Goal: Transaction & Acquisition: Purchase product/service

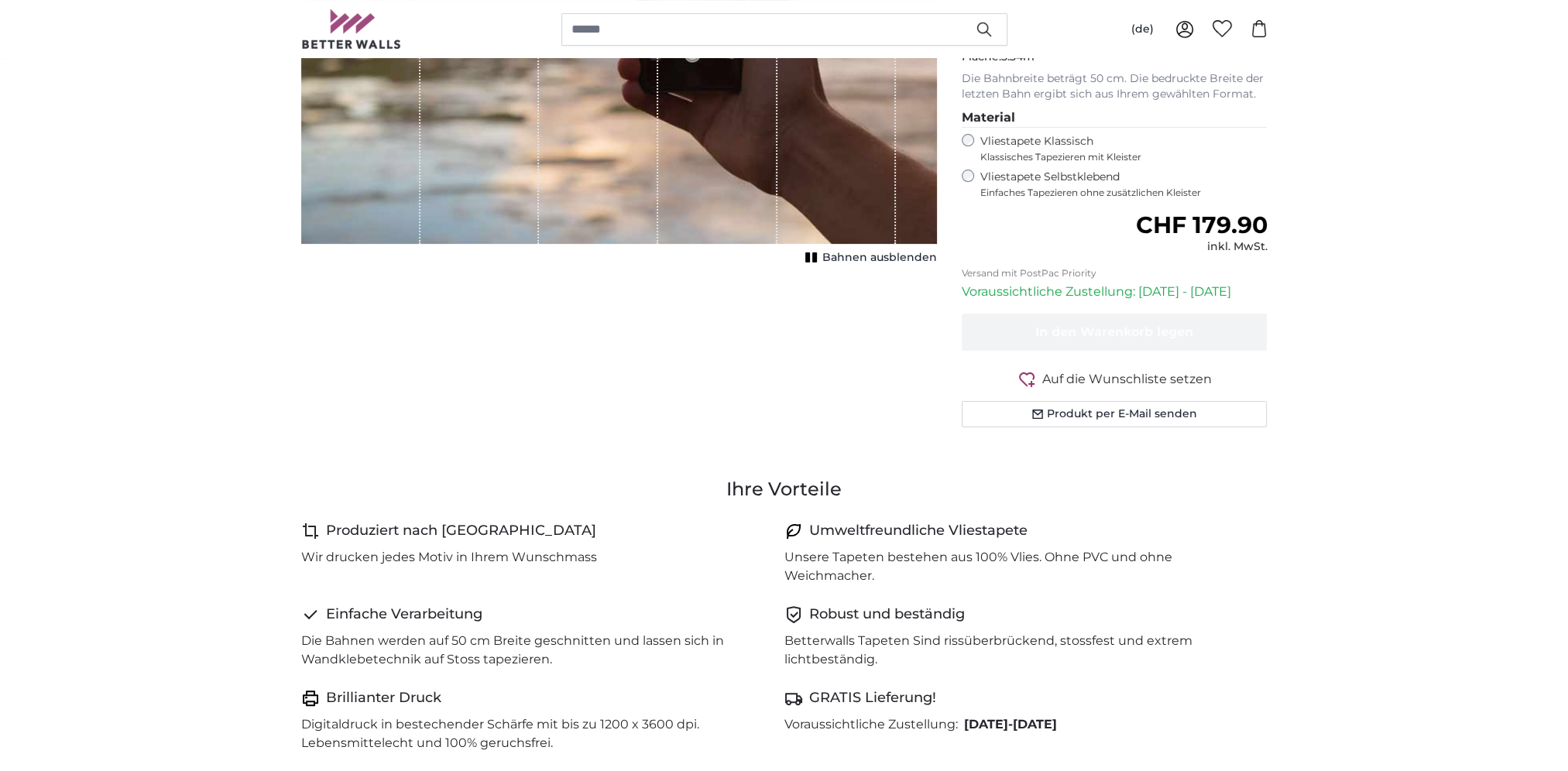
scroll to position [77, 0]
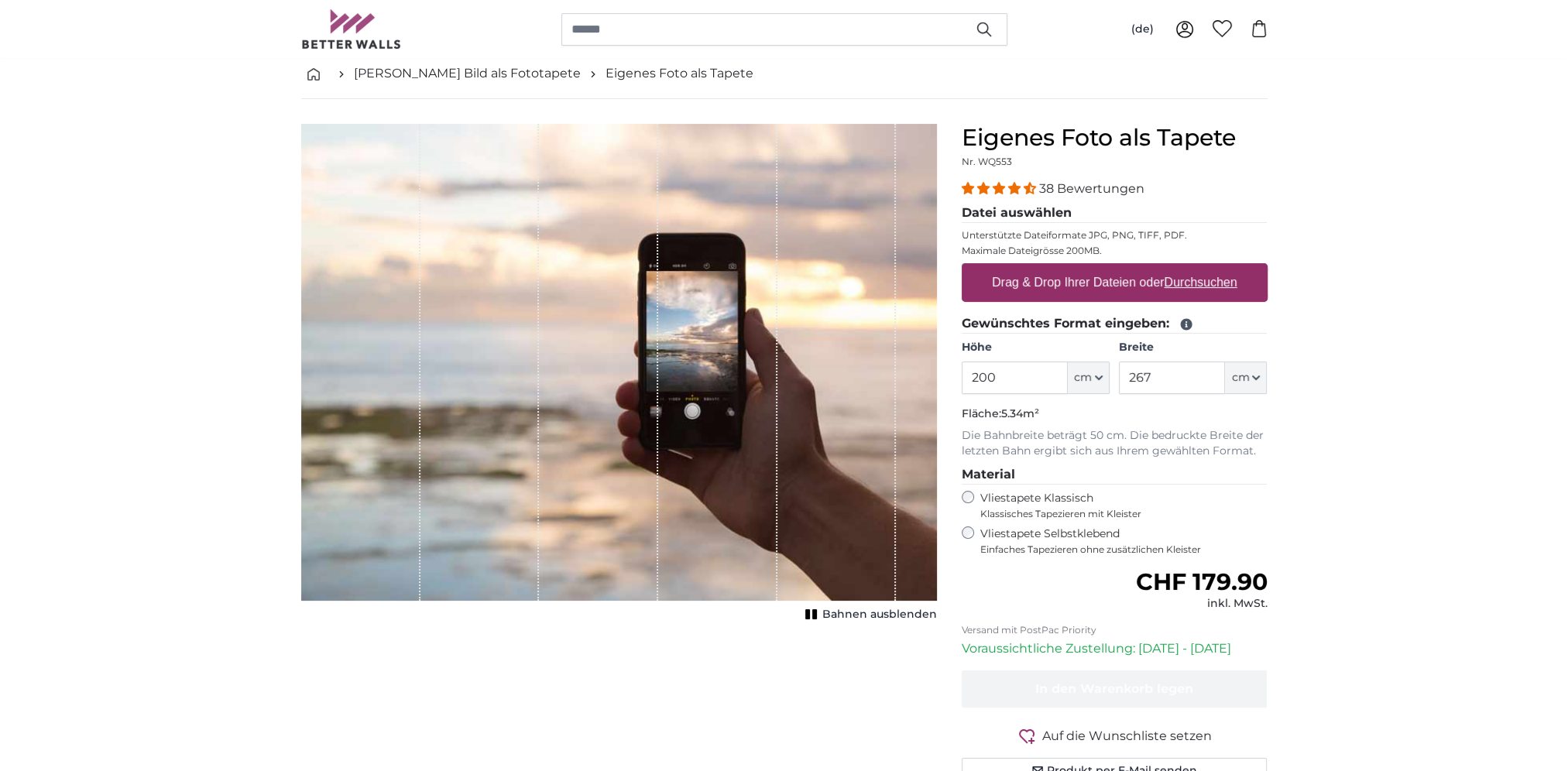
click at [1112, 281] on label "Drag & Drop Ihrer Dateien oder Durchsuchen" at bounding box center [1115, 282] width 258 height 31
click at [1112, 268] on input "Drag & Drop Ihrer Dateien oder Durchsuchen" at bounding box center [1114, 265] width 305 height 4
click at [1204, 288] on u "Durchsuchen" at bounding box center [1200, 282] width 73 height 13
click at [1204, 268] on input "Drag & Drop Ihrer Dateien oder Durchsuchen" at bounding box center [1114, 265] width 305 height 4
type input "**********"
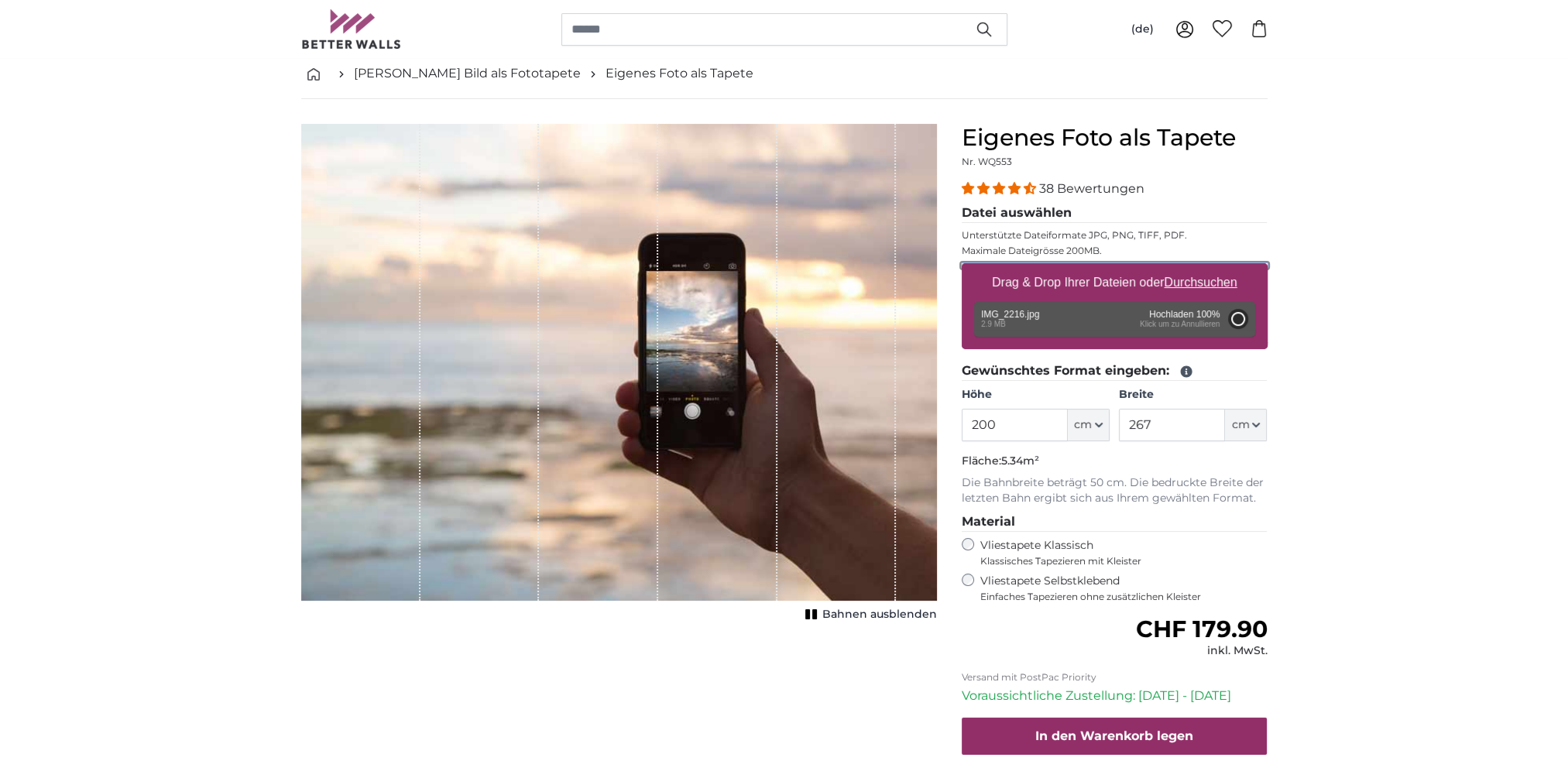
type input "186"
type input "331.1"
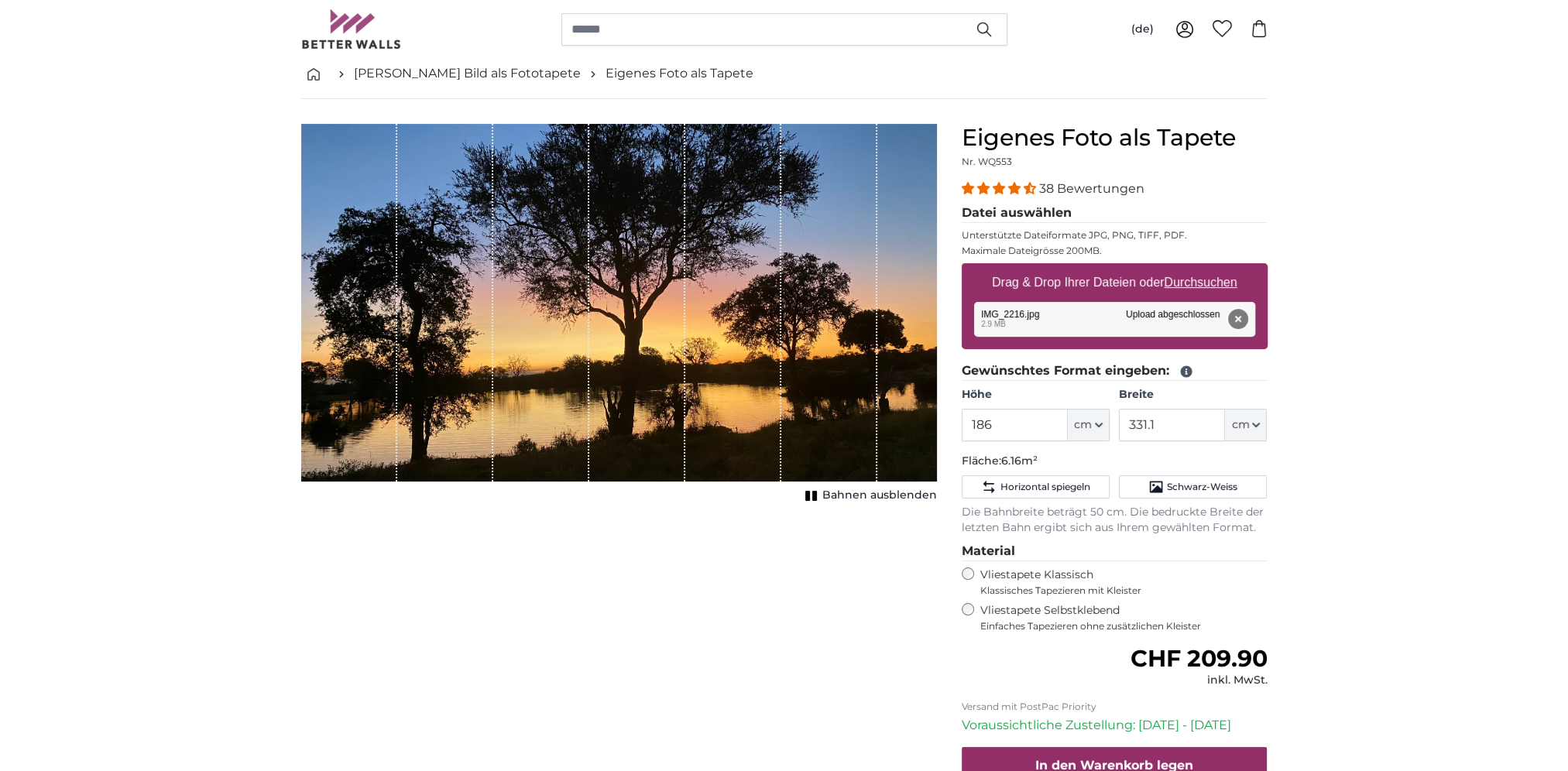
click at [1237, 321] on button "Entfernen" at bounding box center [1237, 319] width 20 height 20
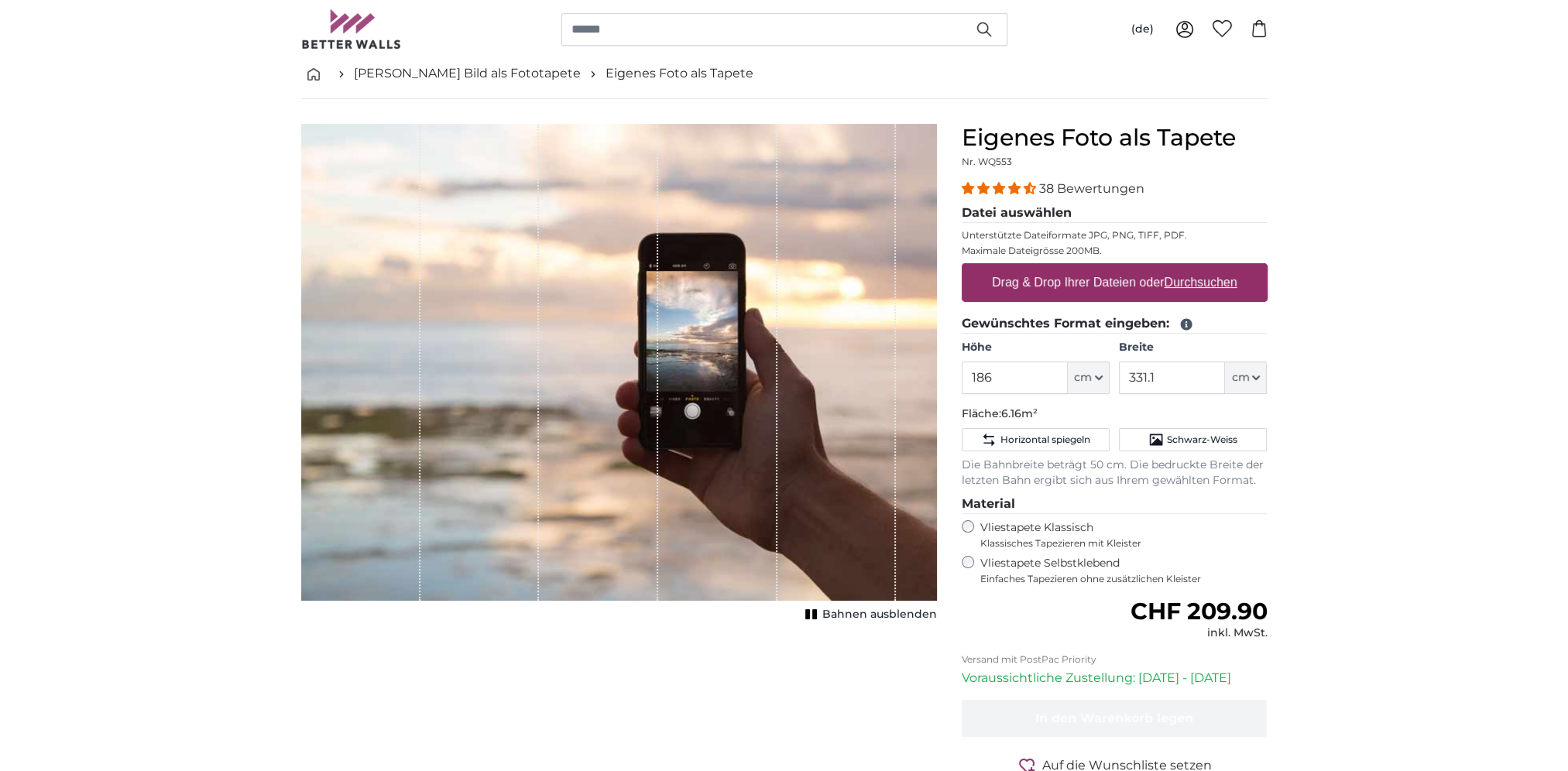
click at [1202, 286] on u "Durchsuchen" at bounding box center [1200, 282] width 73 height 13
click at [1202, 268] on input "Drag & Drop Ihrer Dateien oder Durchsuchen" at bounding box center [1114, 265] width 305 height 4
type input "**********"
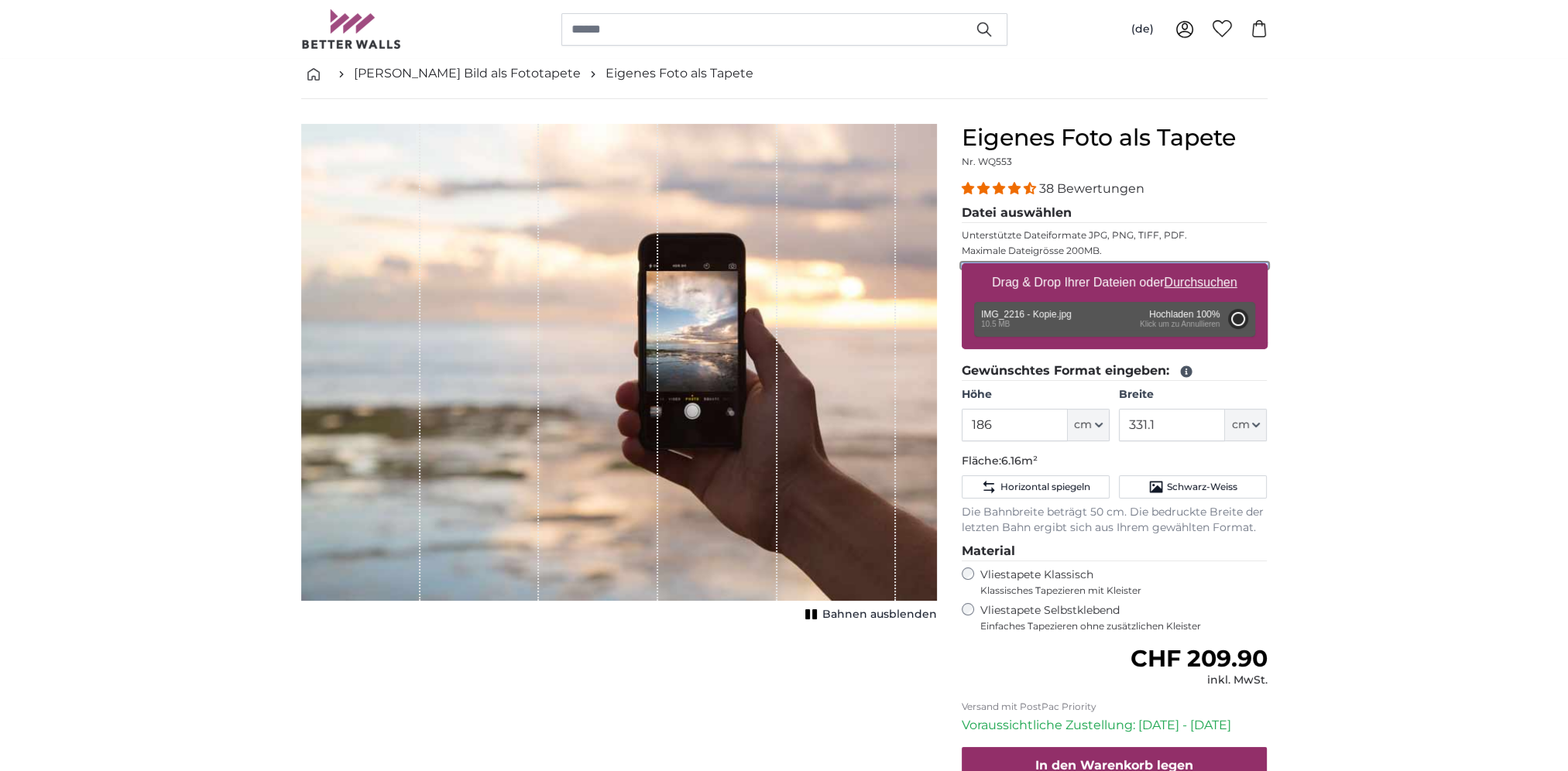
type input "186"
type input "331.1"
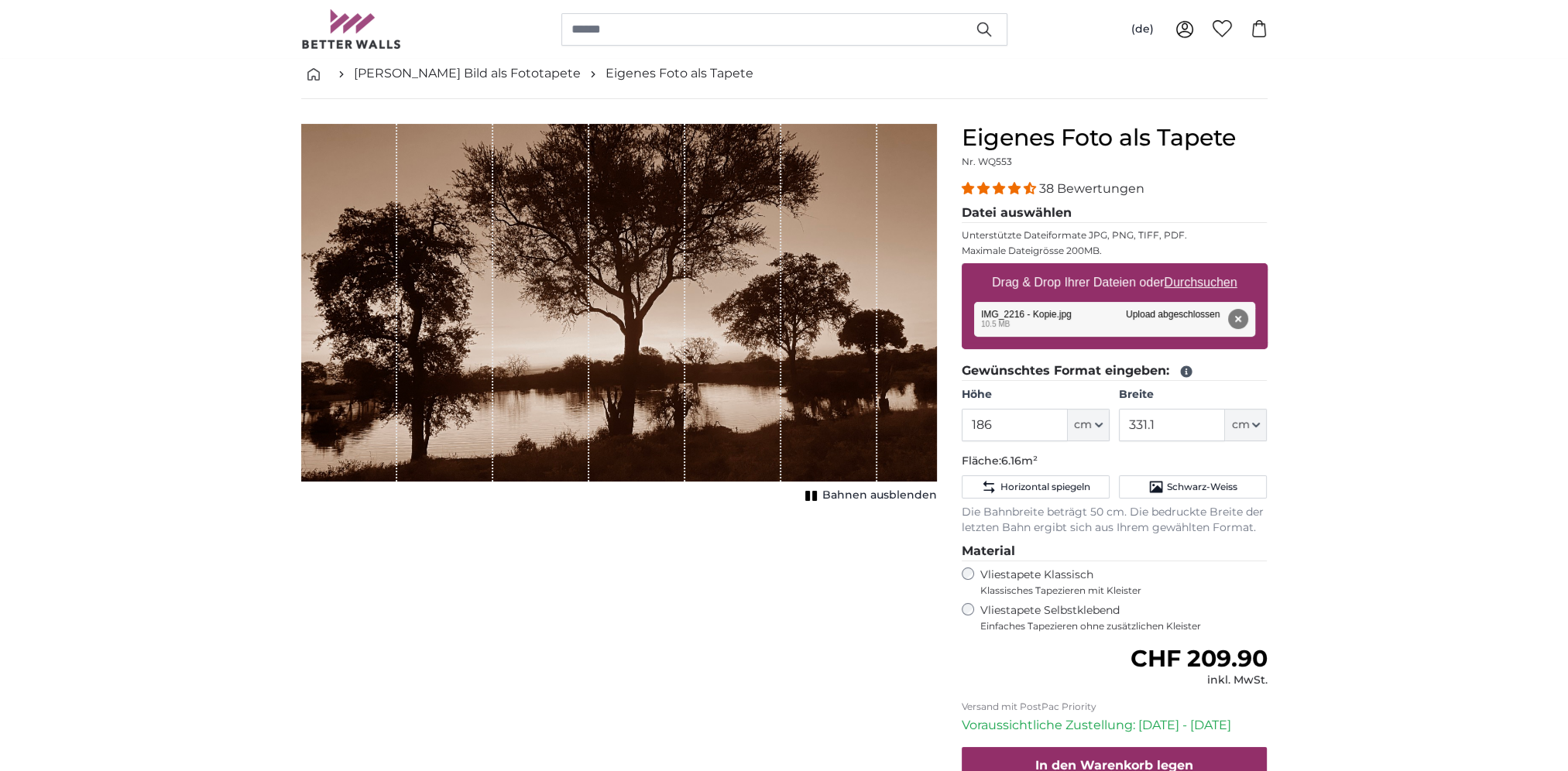
click at [554, 621] on div "Abbrechen Bild zuschneiden Bahnen ausblenden" at bounding box center [619, 511] width 661 height 775
click at [1092, 425] on button "cm" at bounding box center [1088, 425] width 42 height 33
drag, startPoint x: 1003, startPoint y: 419, endPoint x: 928, endPoint y: 415, distance: 75.1
click at [929, 415] on product-detail "Abbrechen Bild zuschneiden Bahnen ausblenden Eigenes Foto als Tapete Nr. WQ553 …" at bounding box center [784, 498] width 991 height 799
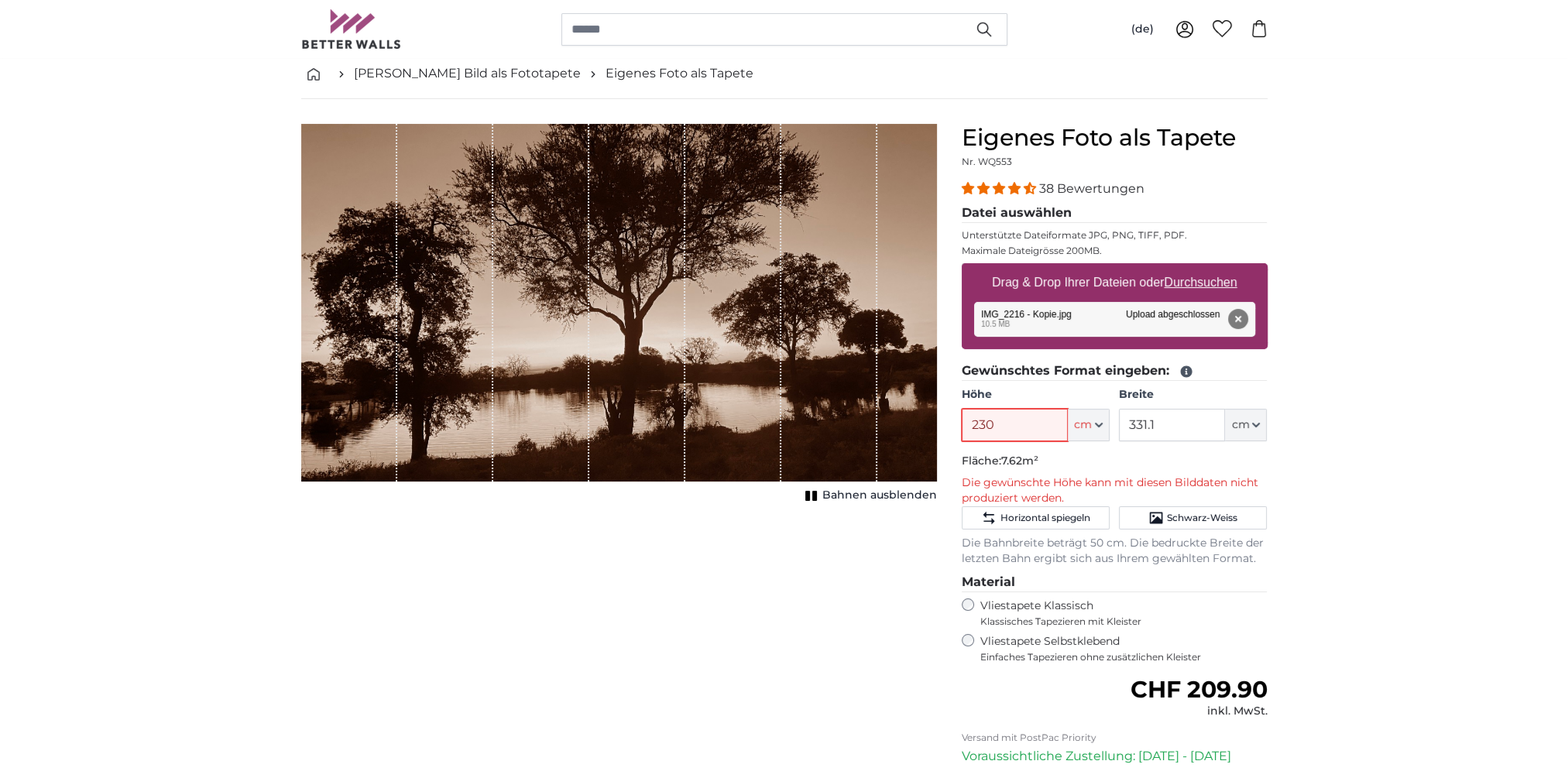
type input "230"
click at [1158, 418] on input "331.1" at bounding box center [1171, 425] width 106 height 33
drag, startPoint x: 1166, startPoint y: 421, endPoint x: 1086, endPoint y: 421, distance: 80.0
click at [1088, 413] on div "Höhe 230 ft cm Centimeter (cm) Inches (inch) Feet (ft. in.) Breite 331.1 ft cm …" at bounding box center [1114, 414] width 305 height 54
click at [1180, 412] on input "230" at bounding box center [1171, 425] width 106 height 33
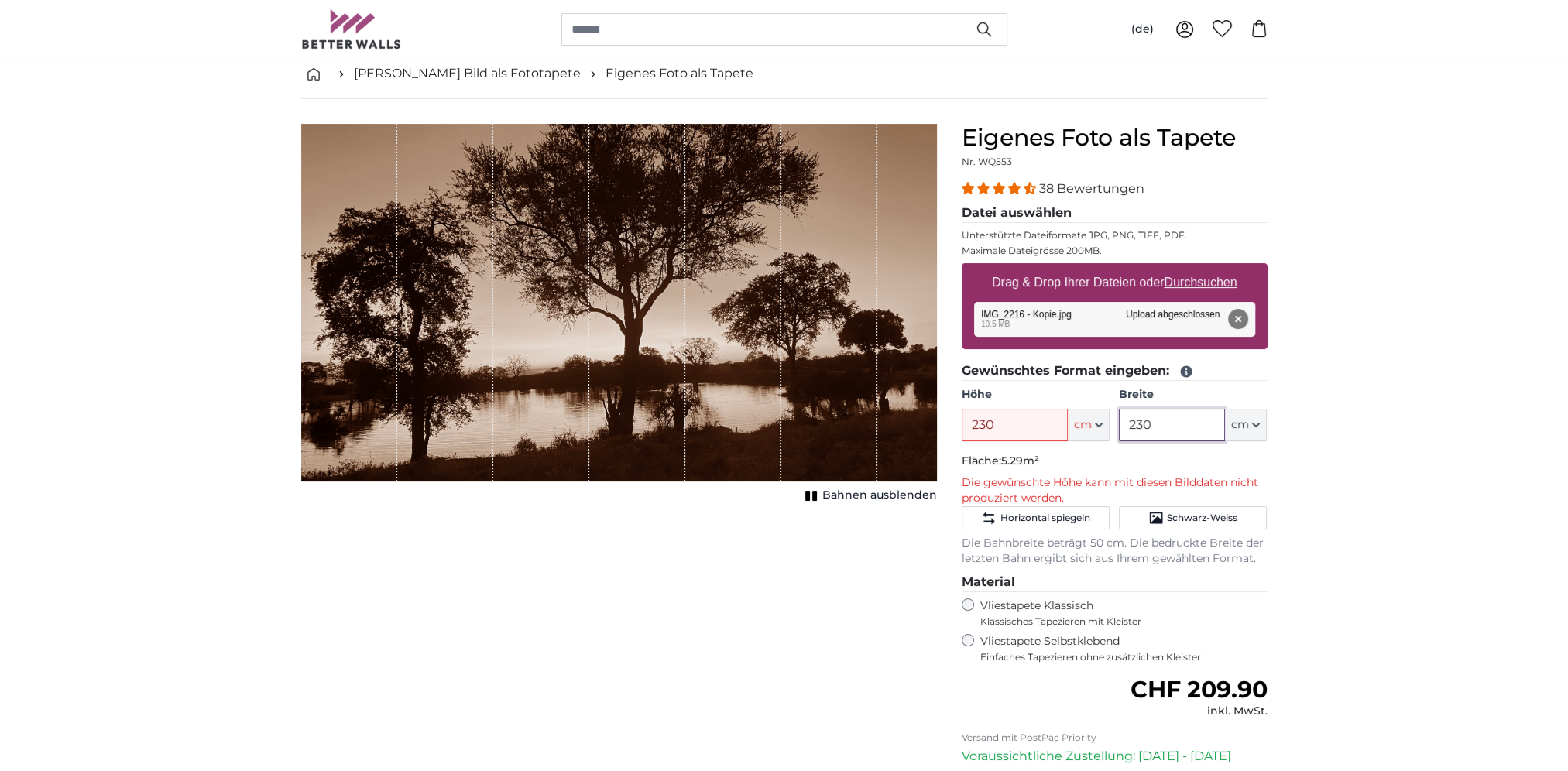
type input "230"
click at [1192, 381] on fieldset "Gewünschtes Format eingeben: Höhe 230 ft cm Centimeter (cm) Inches (inch) Feet …" at bounding box center [1114, 464] width 305 height 205
drag, startPoint x: 1180, startPoint y: 430, endPoint x: 1084, endPoint y: 423, distance: 96.3
click at [1084, 423] on div "Höhe 230 ft cm Centimeter (cm) Inches (inch) Feet (ft. in.) Breite 230 ft cm Ce…" at bounding box center [1114, 414] width 305 height 54
drag, startPoint x: 1472, startPoint y: 460, endPoint x: 1462, endPoint y: 457, distance: 10.4
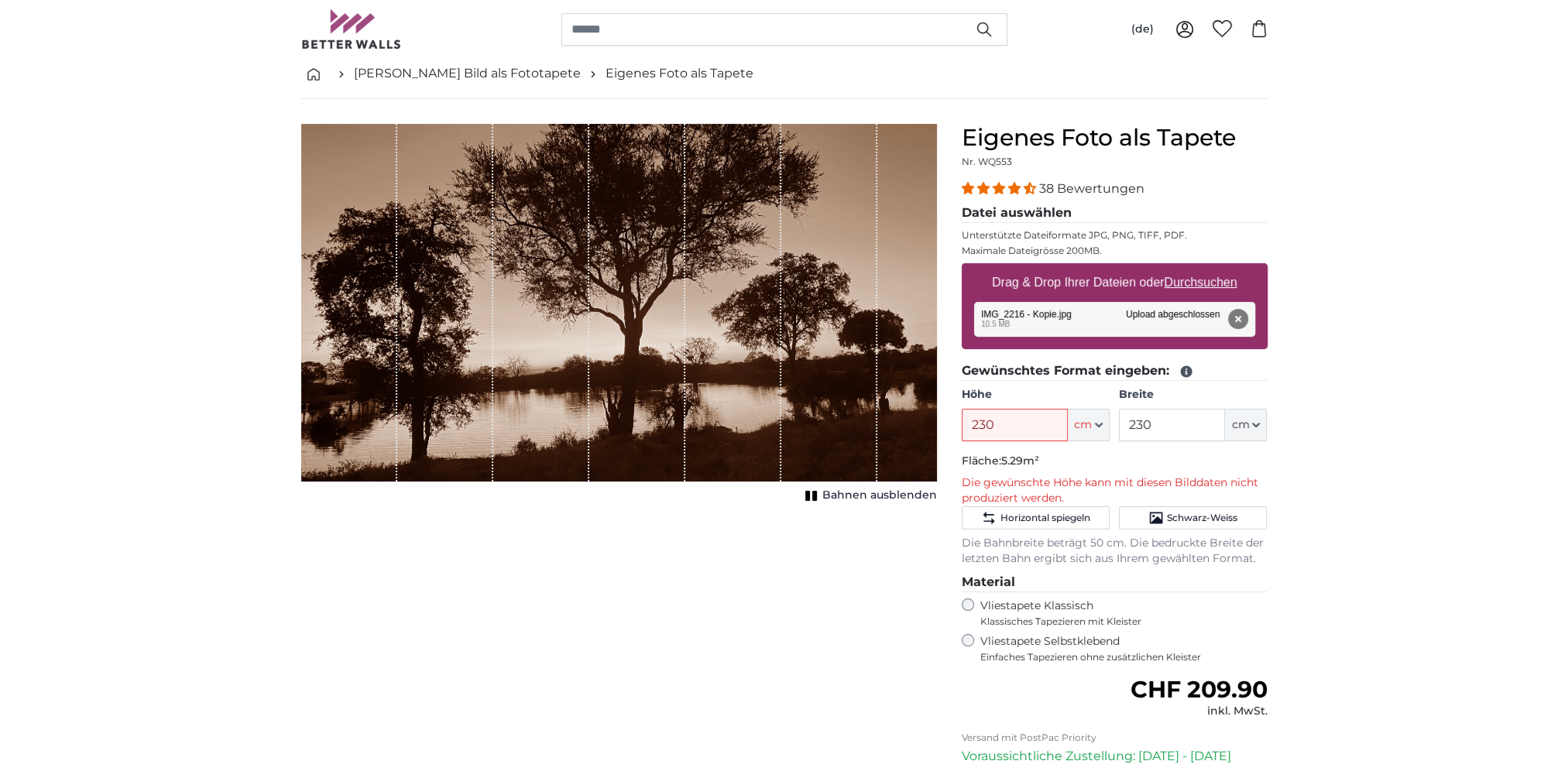
click at [1234, 319] on button "Entfernen" at bounding box center [1237, 319] width 20 height 20
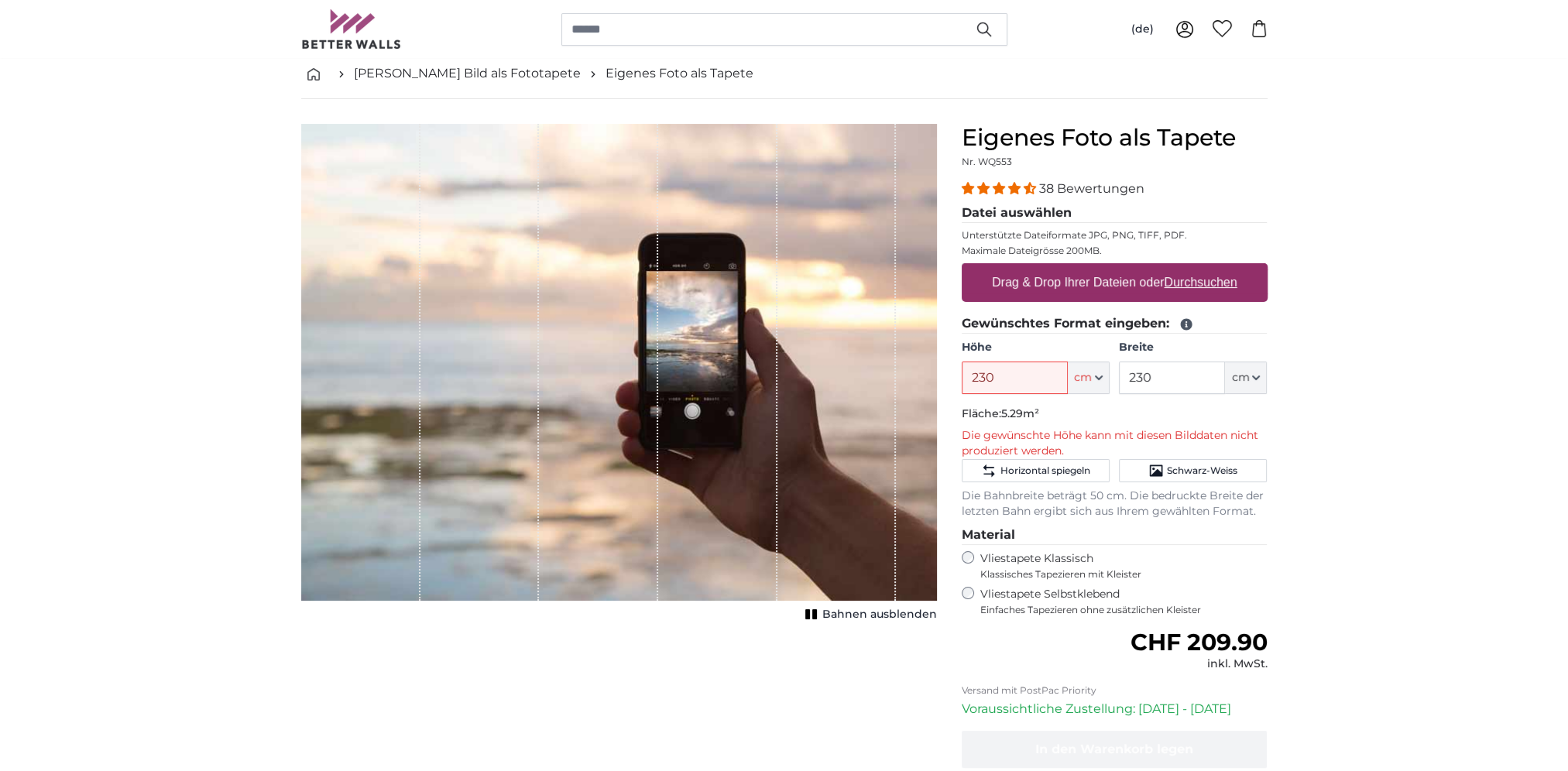
click at [1199, 288] on u "Durchsuchen" at bounding box center [1200, 282] width 73 height 13
click at [1199, 268] on input "Drag & Drop Ihrer Dateien oder Durchsuchen" at bounding box center [1114, 265] width 305 height 4
type input "**********"
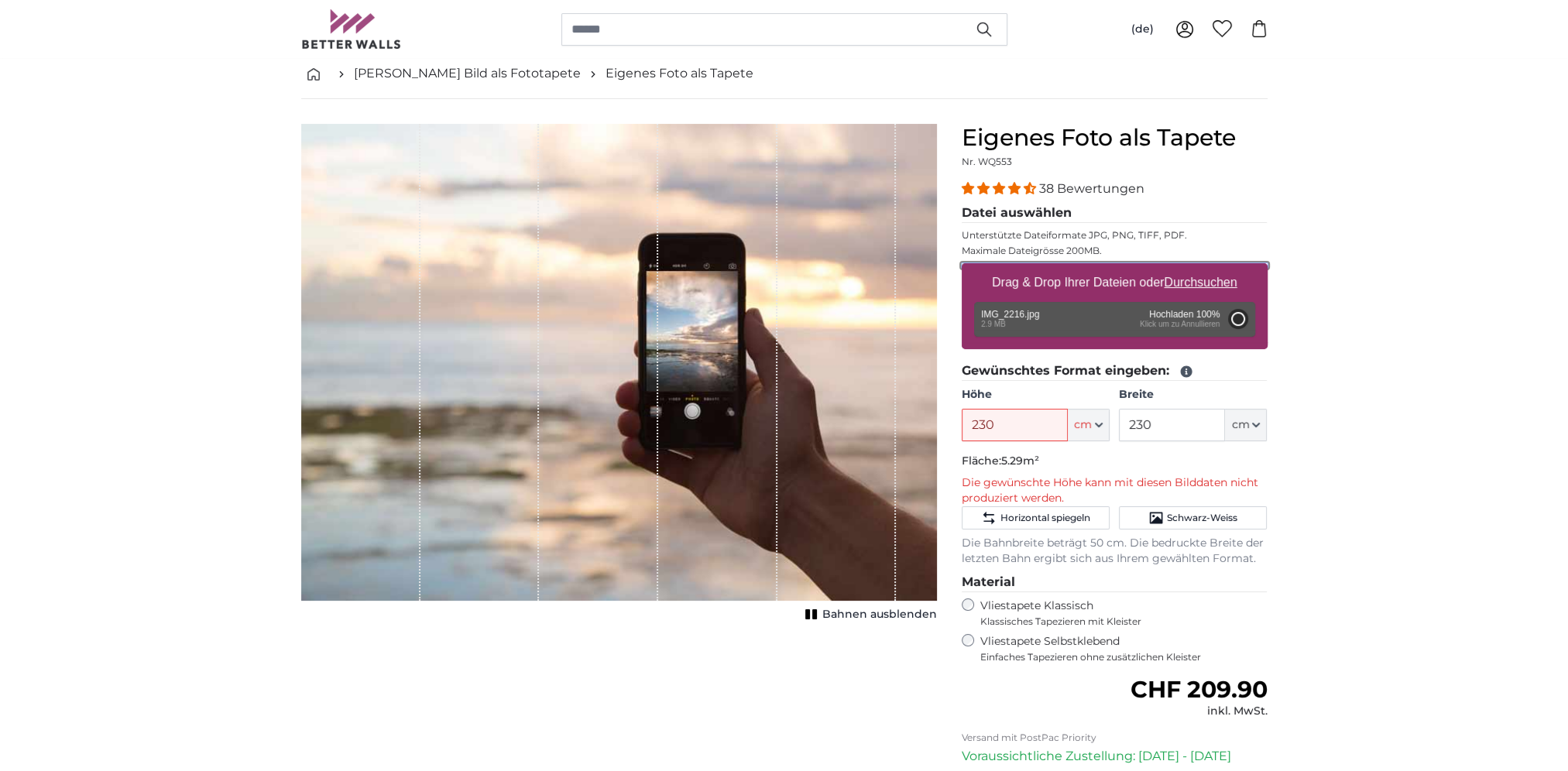
type input "186"
type input "331.1"
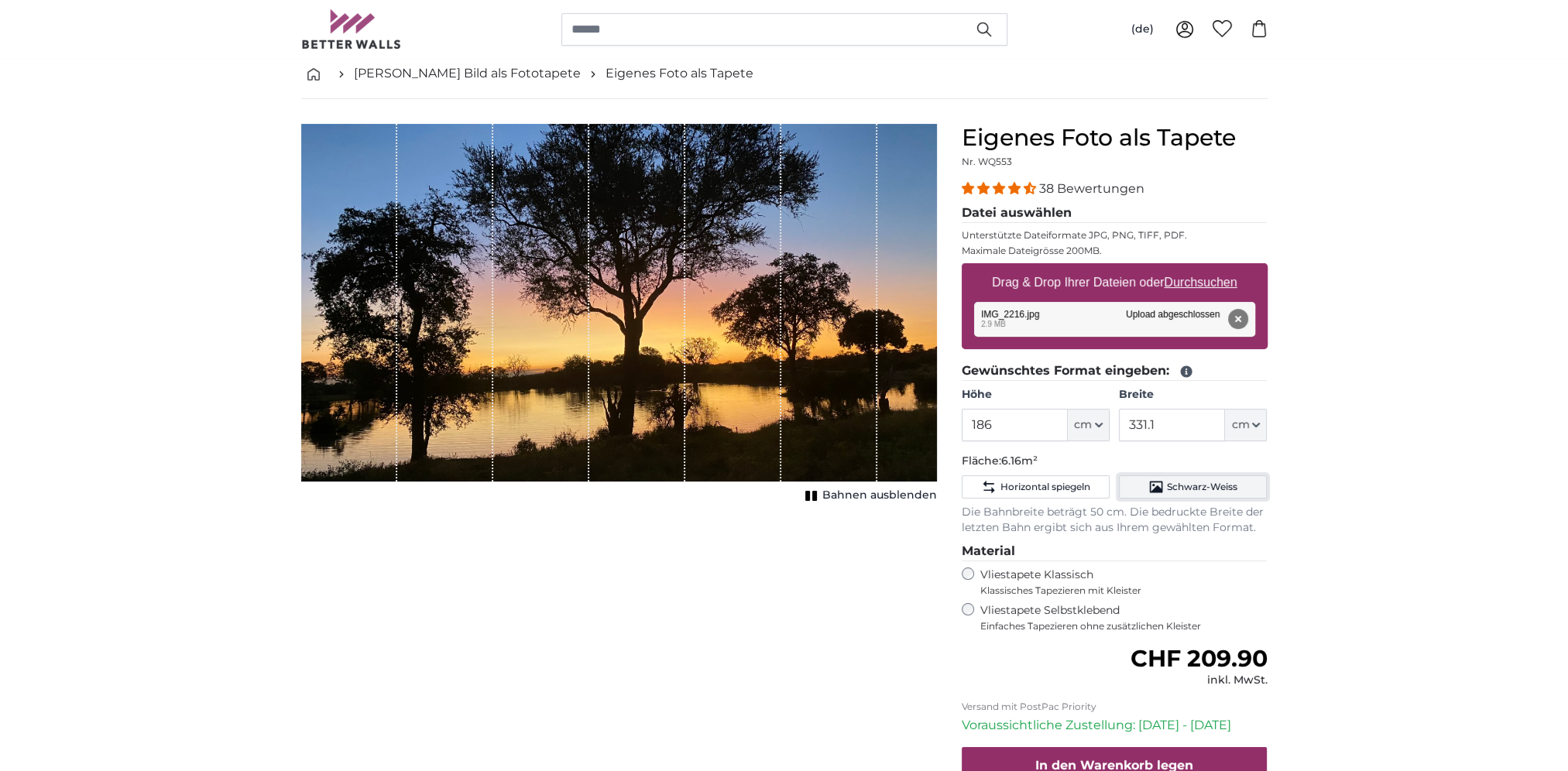
click at [1217, 490] on span "Schwarz-Weiss" at bounding box center [1201, 487] width 70 height 12
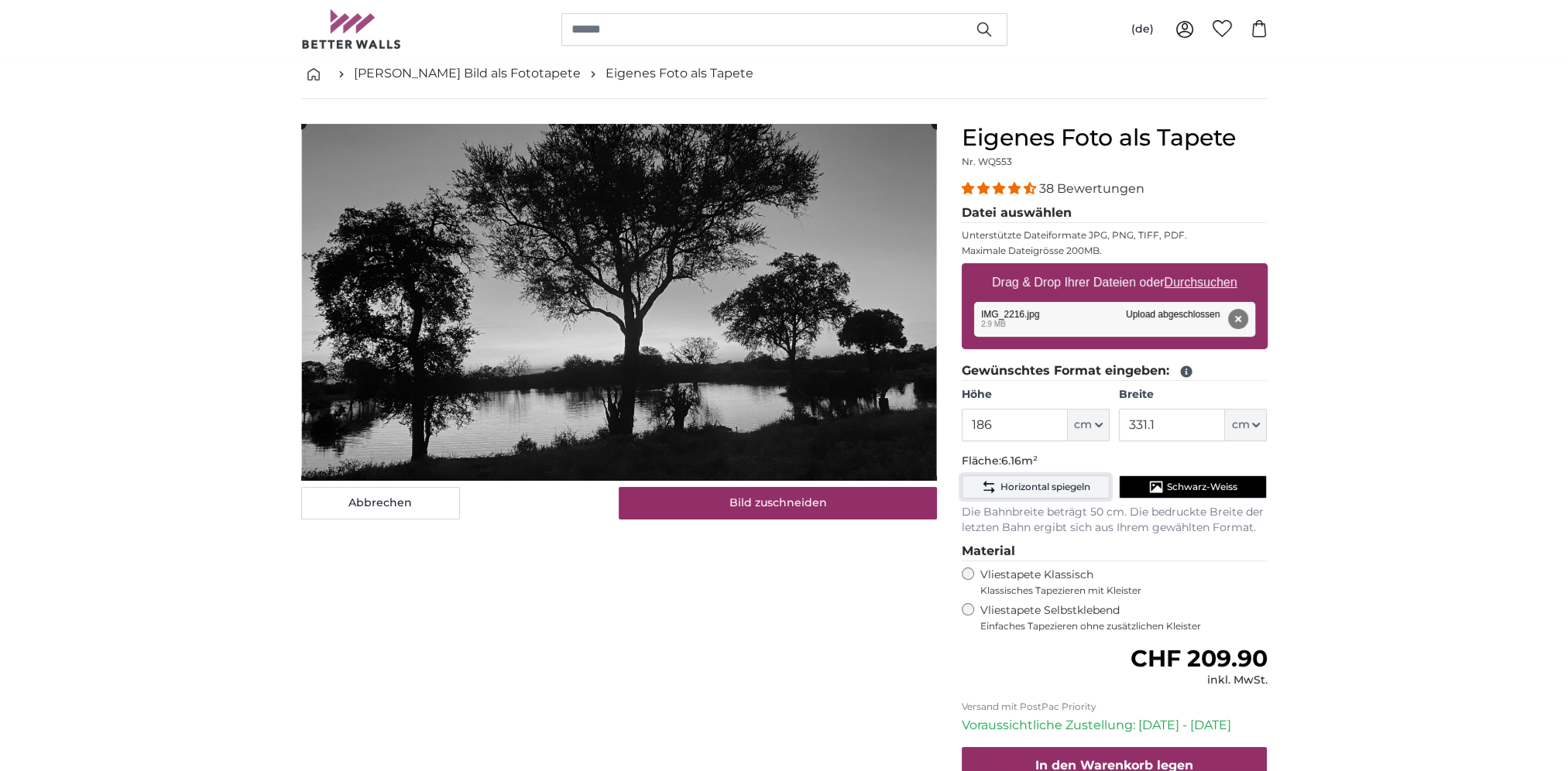
click at [1067, 493] on button "Horizontal spiegeln" at bounding box center [1036, 487] width 148 height 23
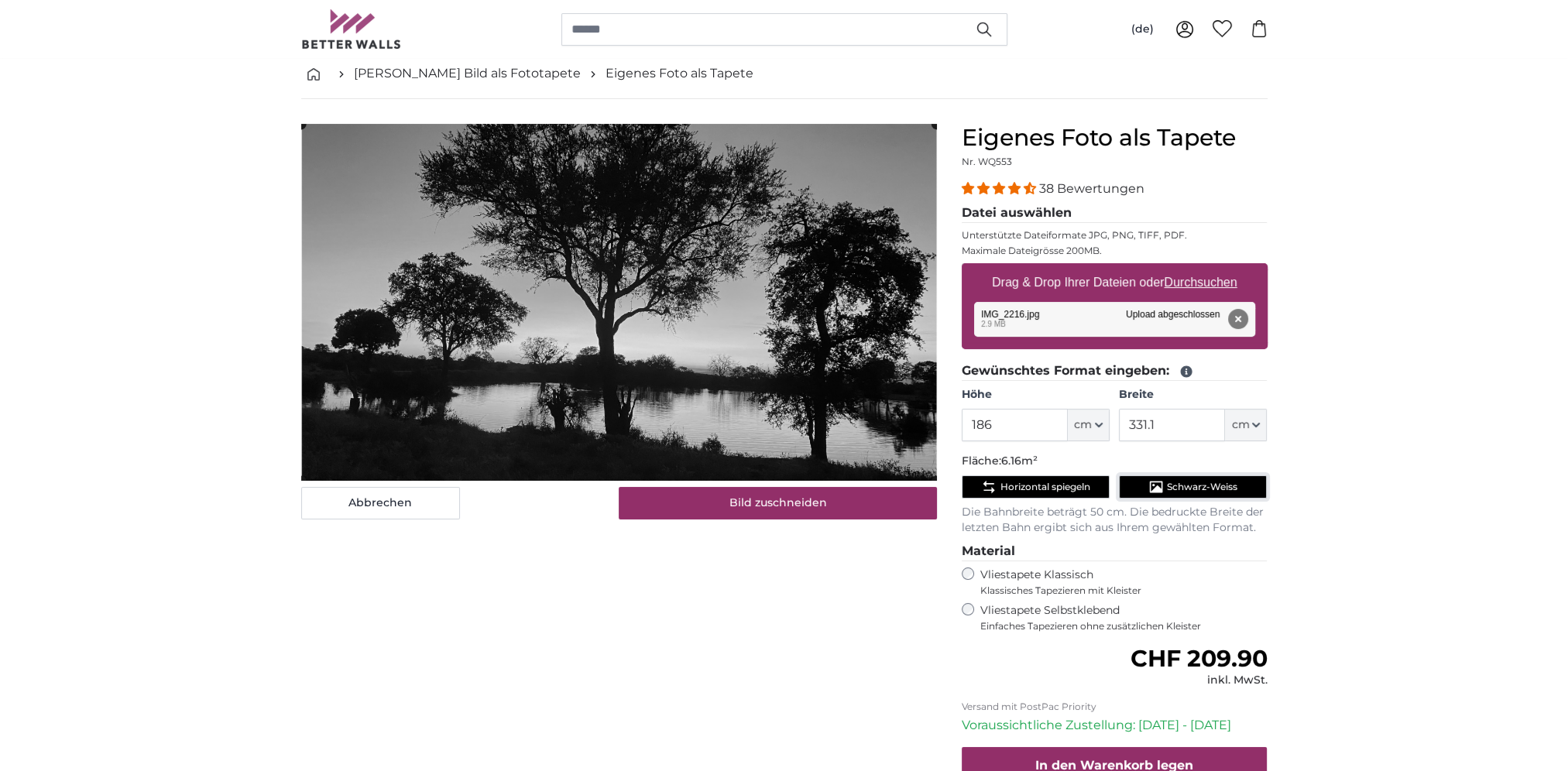
click at [1200, 496] on button "Schwarz-Weiss" at bounding box center [1192, 487] width 148 height 23
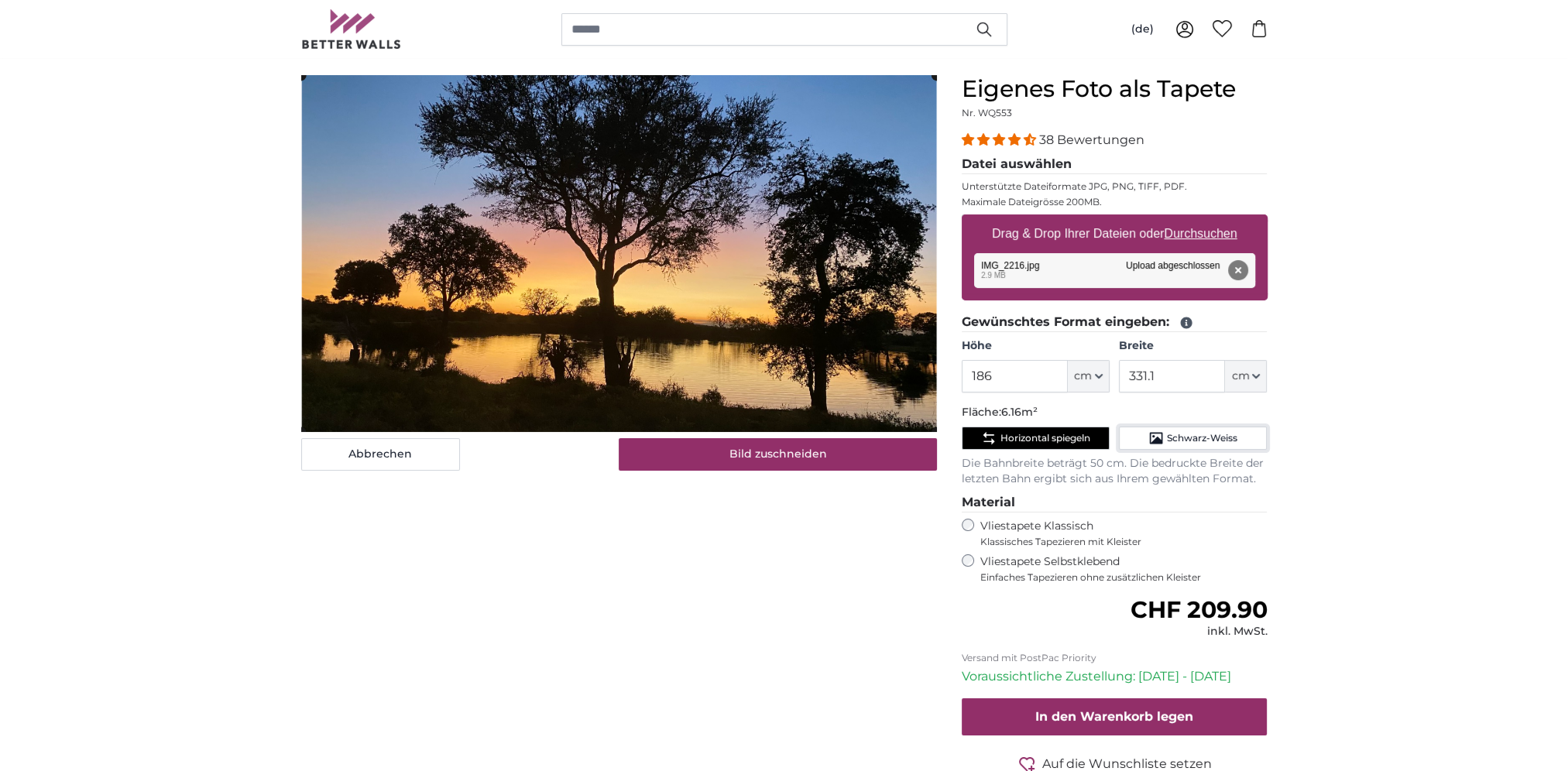
scroll to position [77, 0]
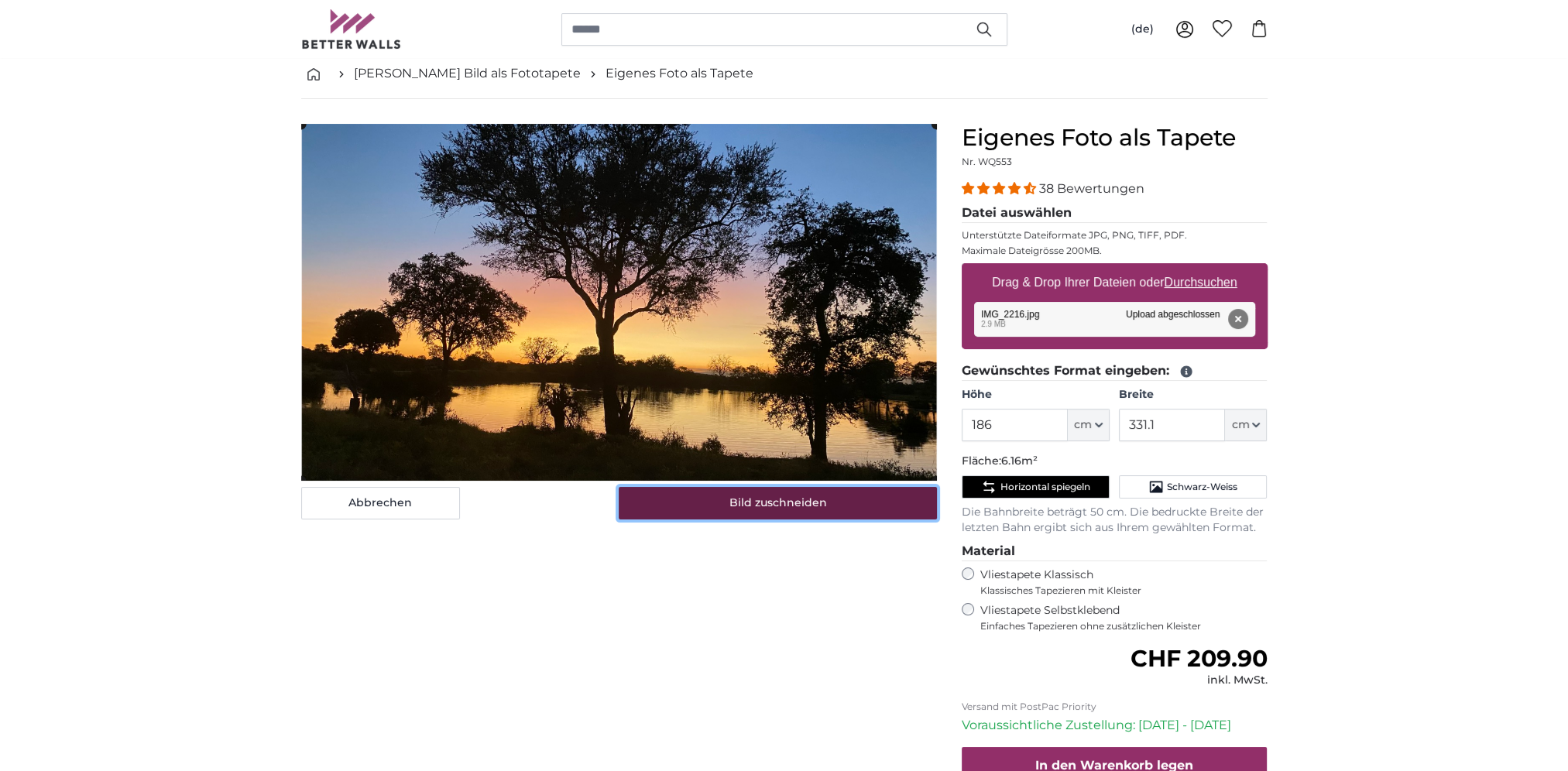
click at [840, 507] on button "Bild zuschneiden" at bounding box center [777, 503] width 318 height 33
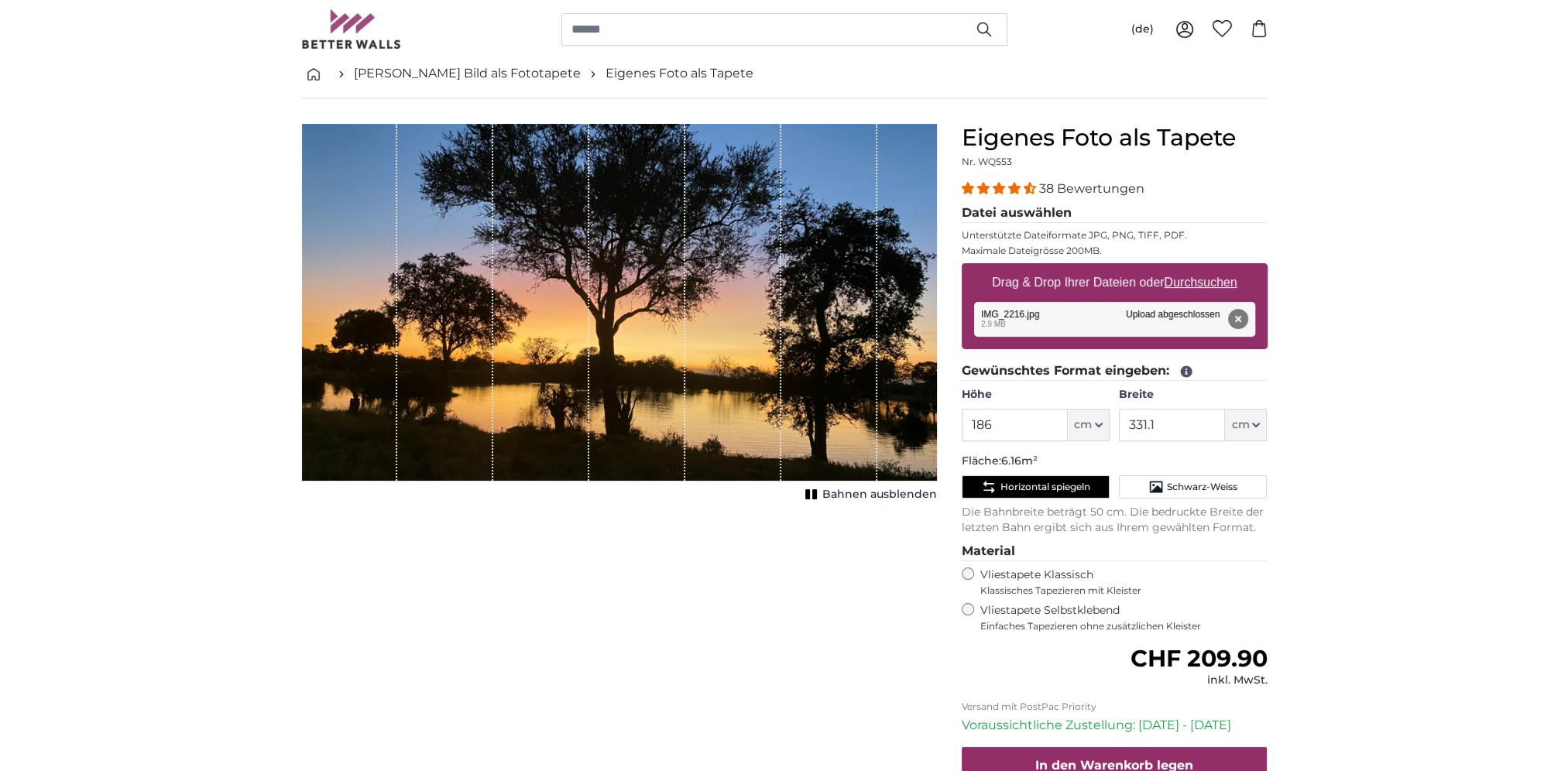
drag, startPoint x: 875, startPoint y: 361, endPoint x: 824, endPoint y: 356, distance: 51.2
click at [824, 356] on div "1 of 1" at bounding box center [829, 302] width 96 height 357
drag, startPoint x: 939, startPoint y: 404, endPoint x: 768, endPoint y: 390, distance: 171.6
click at [790, 399] on div "Abbrechen Bild zuschneiden Bahnen ausblenden" at bounding box center [619, 511] width 661 height 775
drag, startPoint x: 590, startPoint y: 279, endPoint x: 641, endPoint y: 330, distance: 72.1
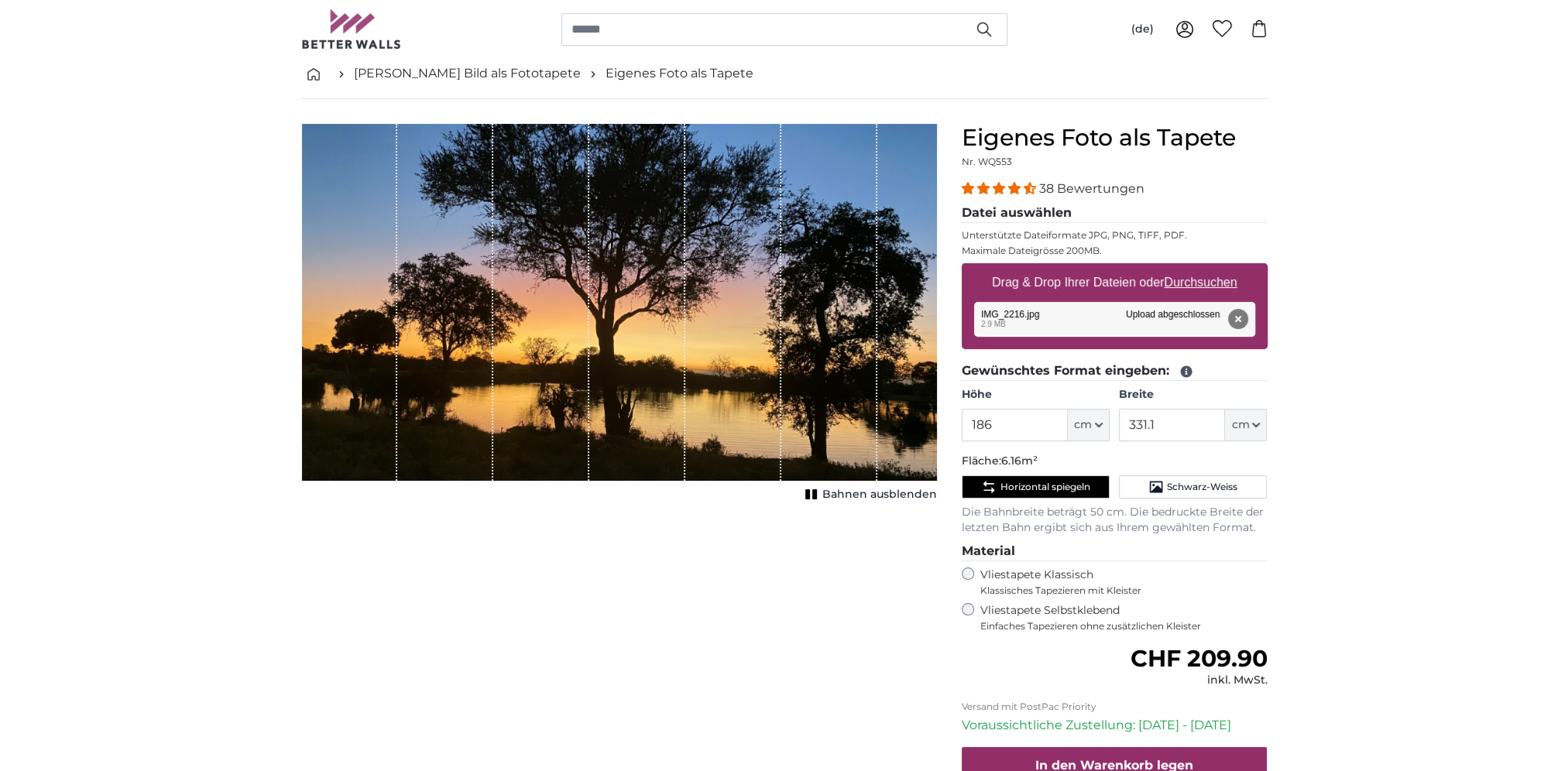
click at [607, 290] on div "1 of 1" at bounding box center [638, 302] width 96 height 357
click at [887, 496] on span "Bahnen ausblenden" at bounding box center [879, 494] width 115 height 15
click at [890, 499] on span "Bahnen einblenden" at bounding box center [880, 494] width 114 height 15
drag, startPoint x: 716, startPoint y: 536, endPoint x: 727, endPoint y: 564, distance: 30.1
click at [715, 538] on div "Abbrechen Bild zuschneiden Bahnen ausblenden" at bounding box center [619, 511] width 661 height 775
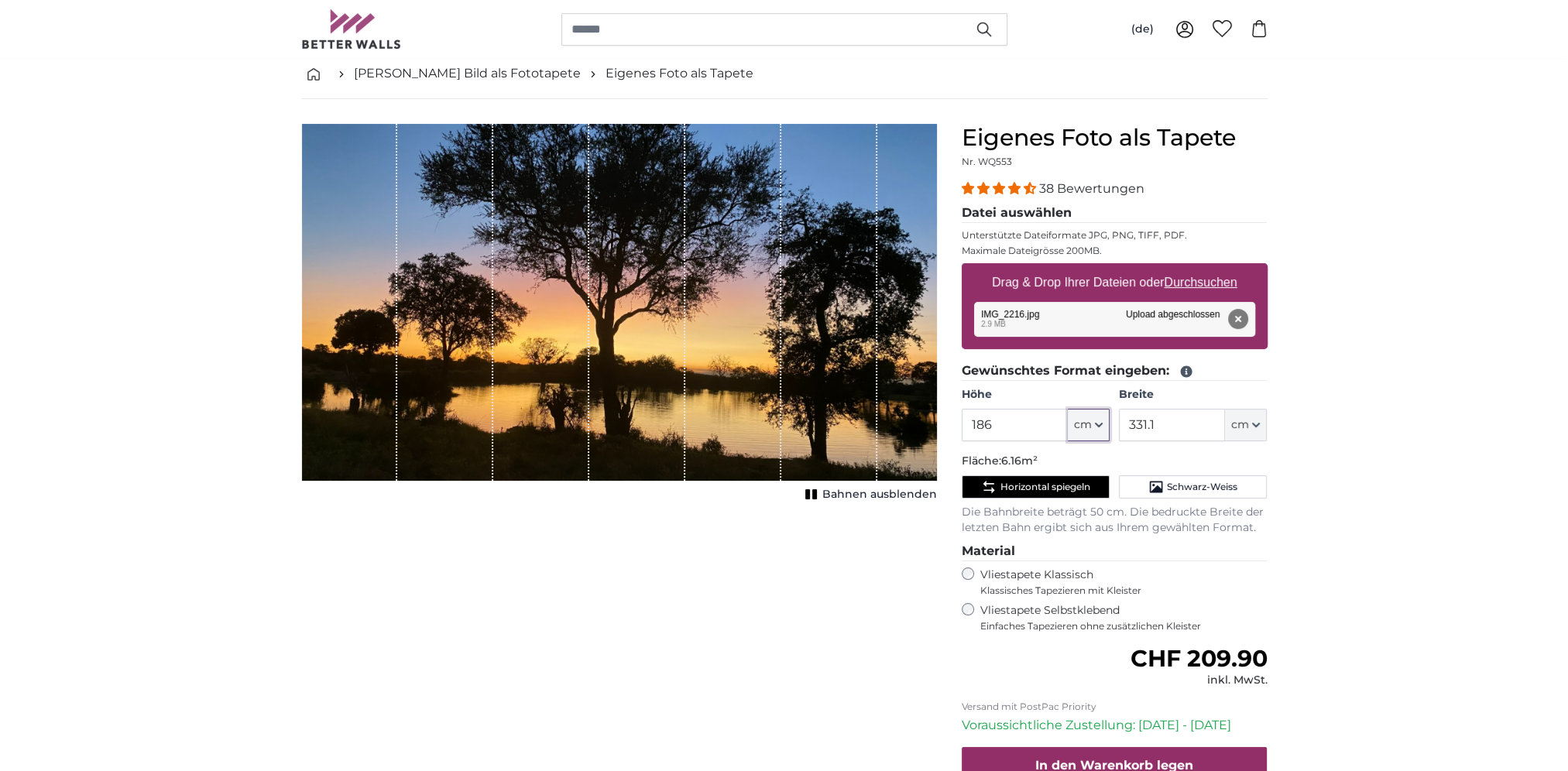
click at [1089, 427] on span "cm" at bounding box center [1083, 425] width 18 height 15
click at [1022, 418] on input "186" at bounding box center [1014, 425] width 106 height 33
drag, startPoint x: 943, startPoint y: 416, endPoint x: 868, endPoint y: 410, distance: 75.2
click at [890, 412] on product-detail "Abbrechen Bild zuschneiden Bahnen ausblenden Eigenes Foto als Tapete Nr. WQ553 …" at bounding box center [784, 498] width 991 height 799
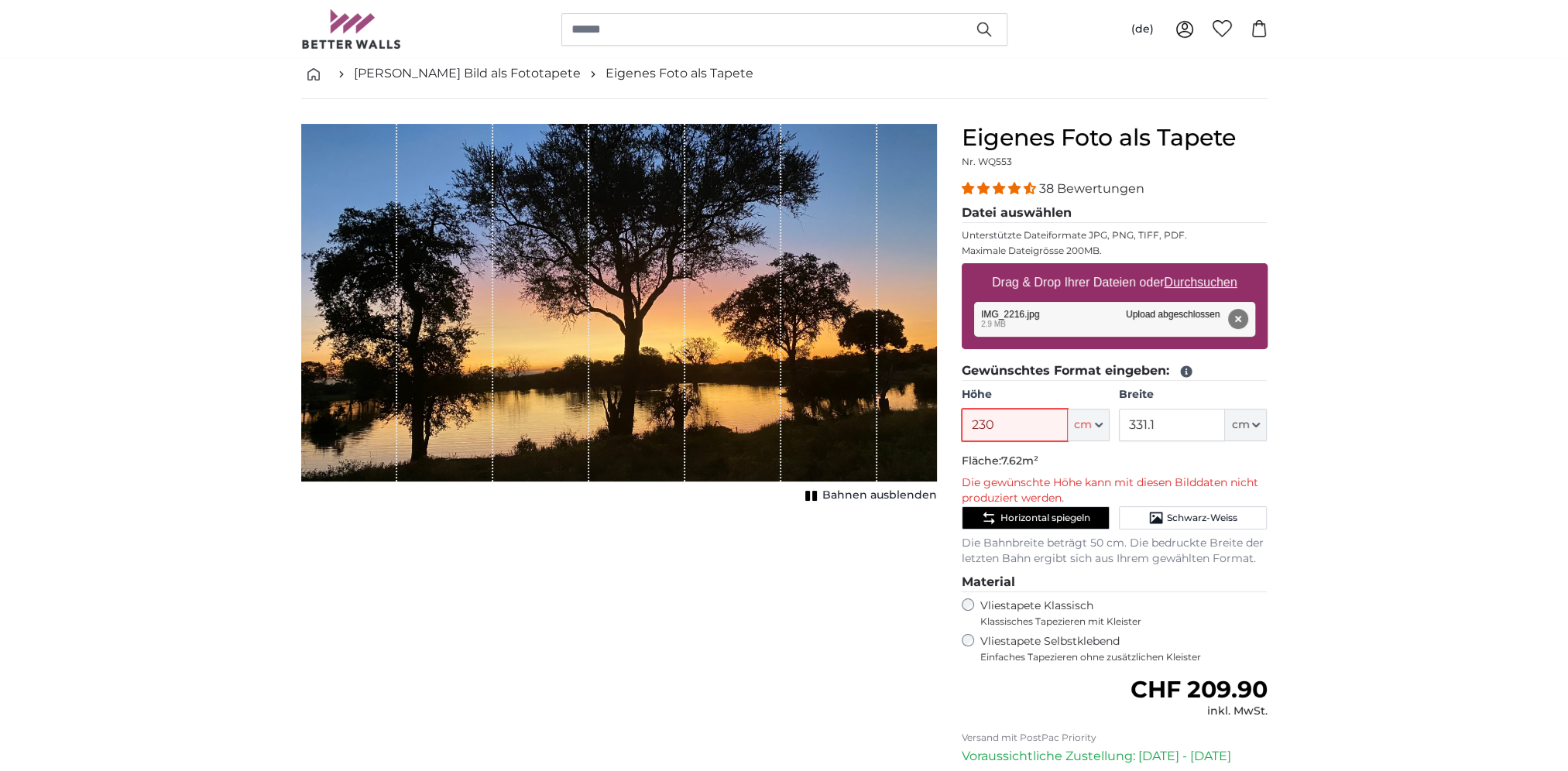
drag, startPoint x: 1035, startPoint y: 422, endPoint x: 909, endPoint y: 420, distance: 126.0
click at [914, 421] on product-detail "Abbrechen Bild zuschneiden Bahnen ausblenden Eigenes Foto als Tapete Nr. WQ553 …" at bounding box center [784, 514] width 991 height 830
drag, startPoint x: 1003, startPoint y: 419, endPoint x: 864, endPoint y: 420, distance: 139.0
click at [907, 422] on product-detail "Abbrechen Bild zuschneiden Bahnen ausblenden Eigenes Foto als Tapete Nr. WQ553 …" at bounding box center [784, 514] width 991 height 830
type input "180"
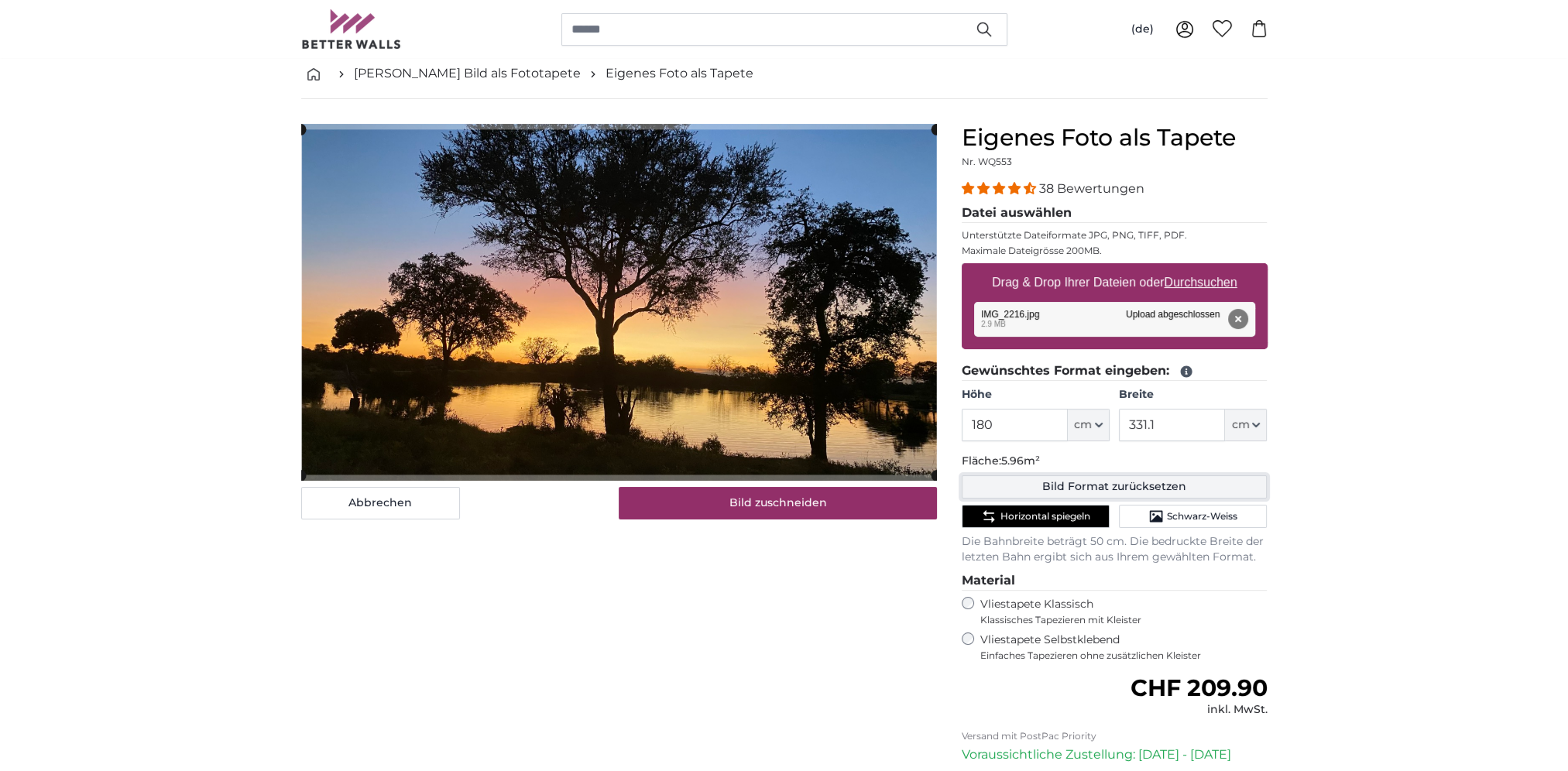
click at [1087, 488] on button "Bild Format zurücksetzen" at bounding box center [1114, 487] width 305 height 23
type input "186"
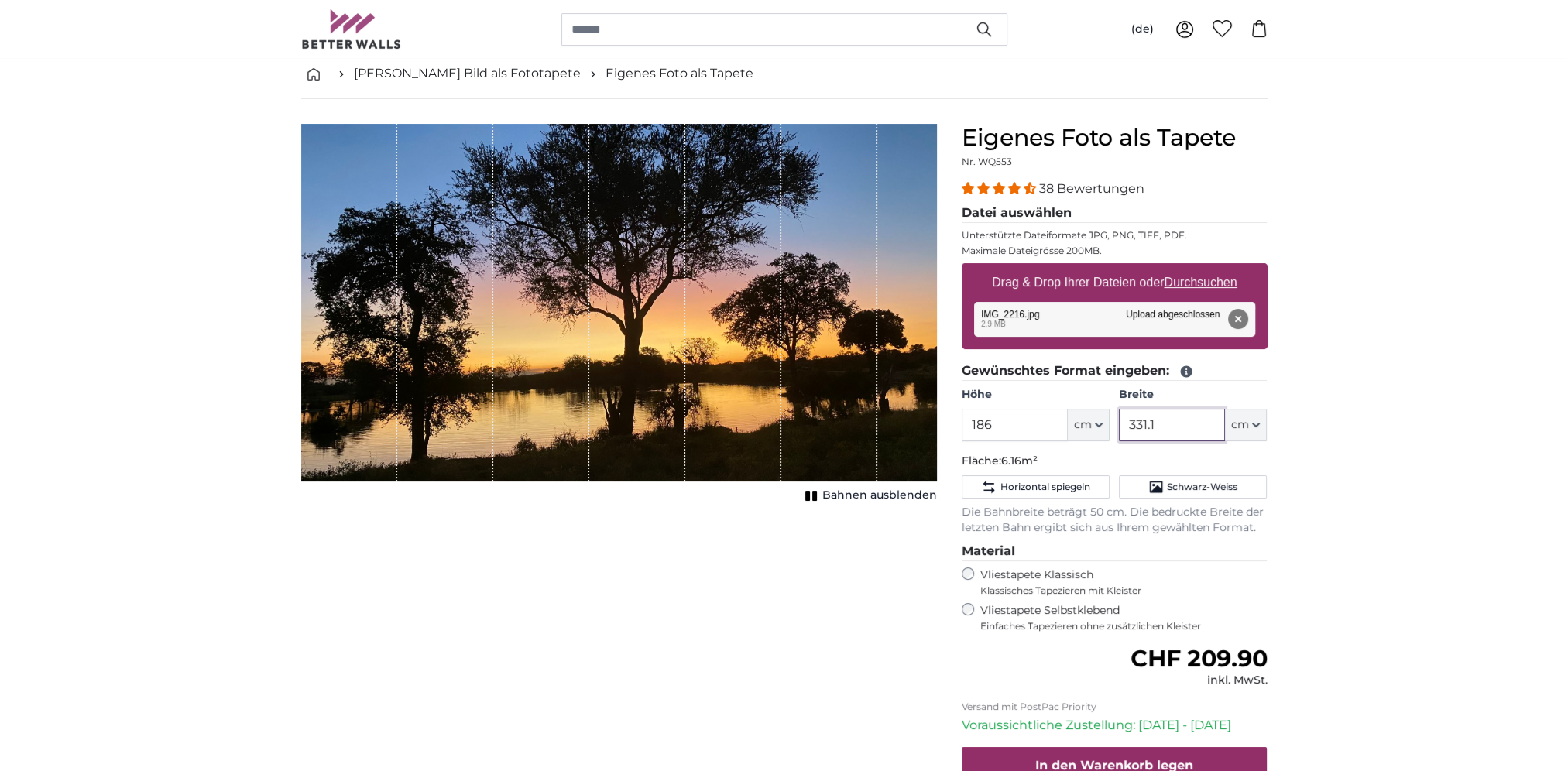
drag, startPoint x: 1178, startPoint y: 425, endPoint x: 1077, endPoint y: 418, distance: 101.2
click at [1083, 418] on div "Höhe 186 ft cm Centimeter (cm) Inches (inch) Feet (ft. in.) Breite 331.1 ft cm …" at bounding box center [1114, 414] width 305 height 54
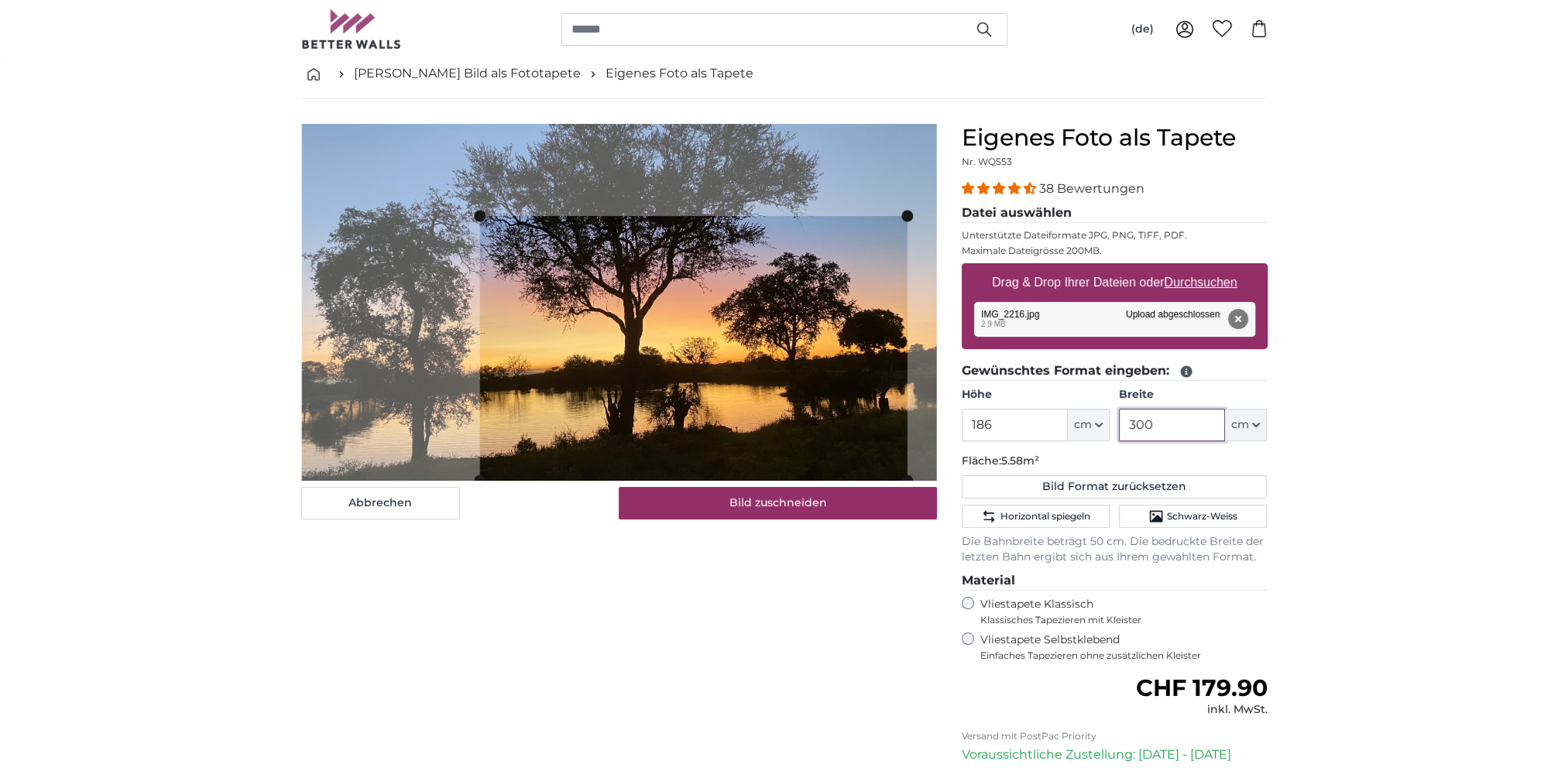
click at [0, 0] on slot at bounding box center [0, 0] width 0 height 0
click at [735, 355] on cropper-handle at bounding box center [693, 348] width 427 height 264
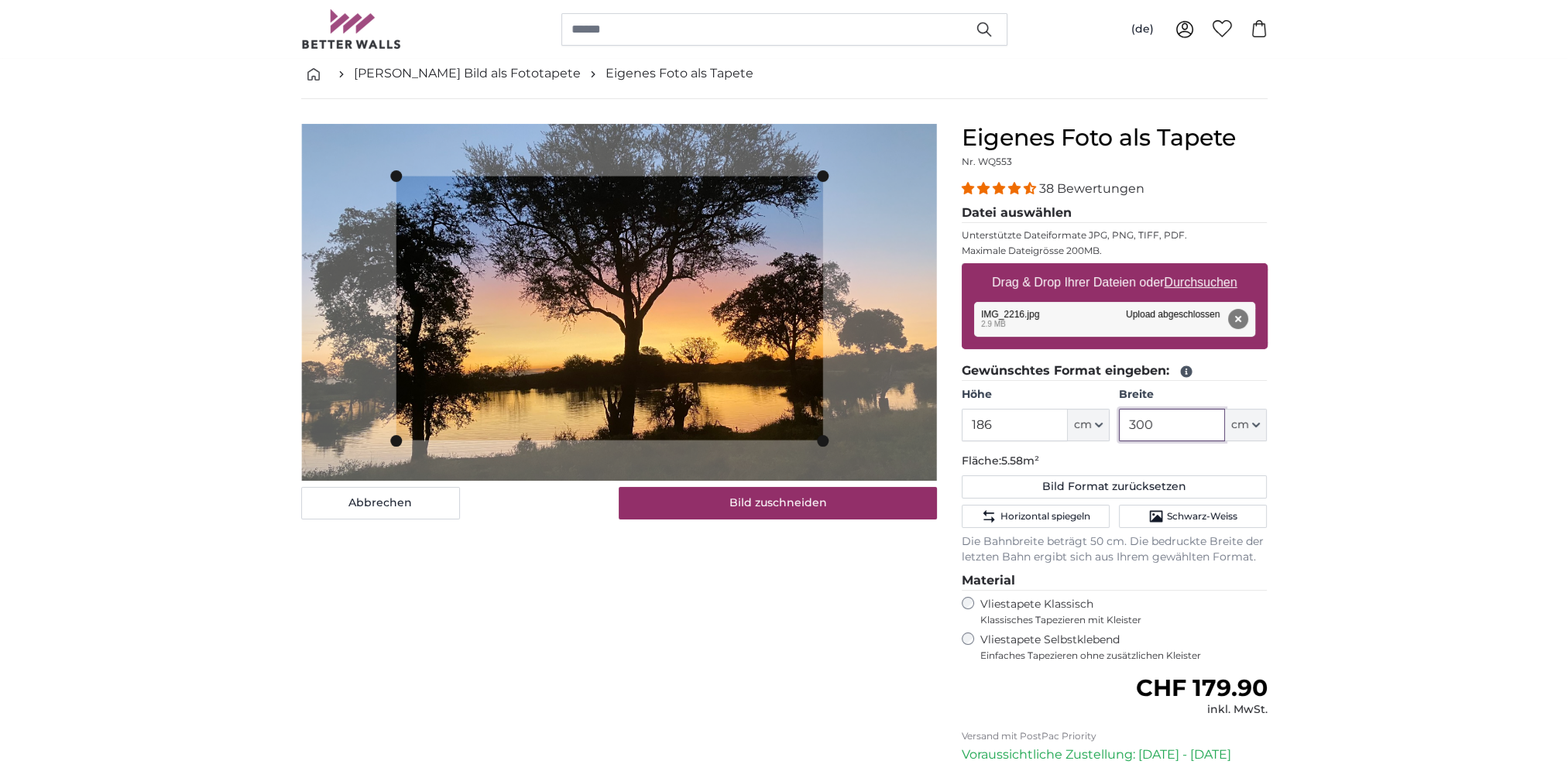
click at [670, 199] on cropper-handle at bounding box center [608, 308] width 427 height 264
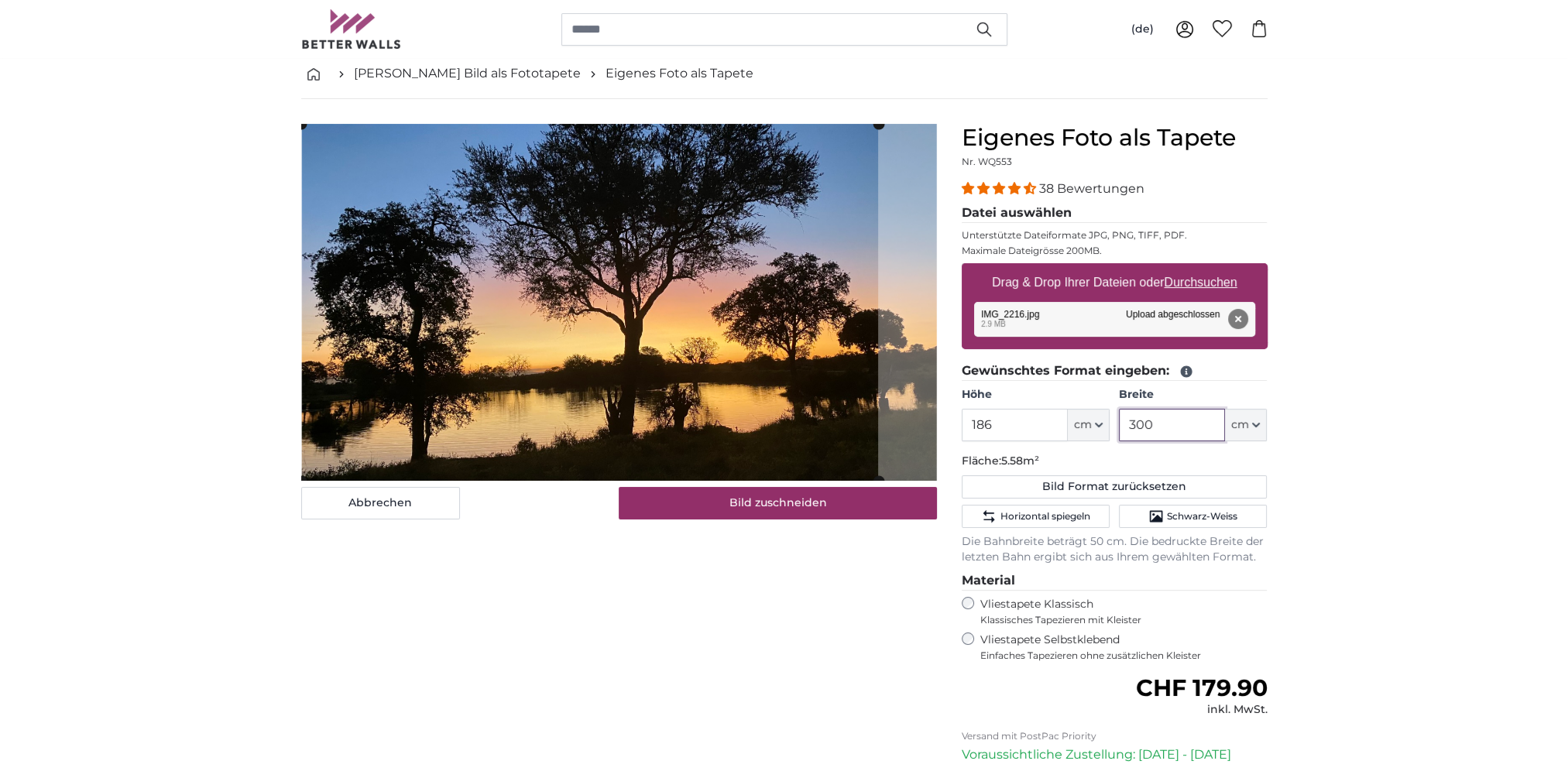
click at [971, 469] on product-detail "Abbrechen Bild zuschneiden Bahnen ausblenden Eigenes Foto als Tapete Nr. WQ553 …" at bounding box center [784, 513] width 991 height 828
drag, startPoint x: 1160, startPoint y: 420, endPoint x: 917, endPoint y: 386, distance: 245.4
click at [970, 400] on div "Höhe 186 ft cm Centimeter (cm) Inches (inch) Feet (ft. in.) Breite 300 ft cm Ce…" at bounding box center [1114, 414] width 305 height 54
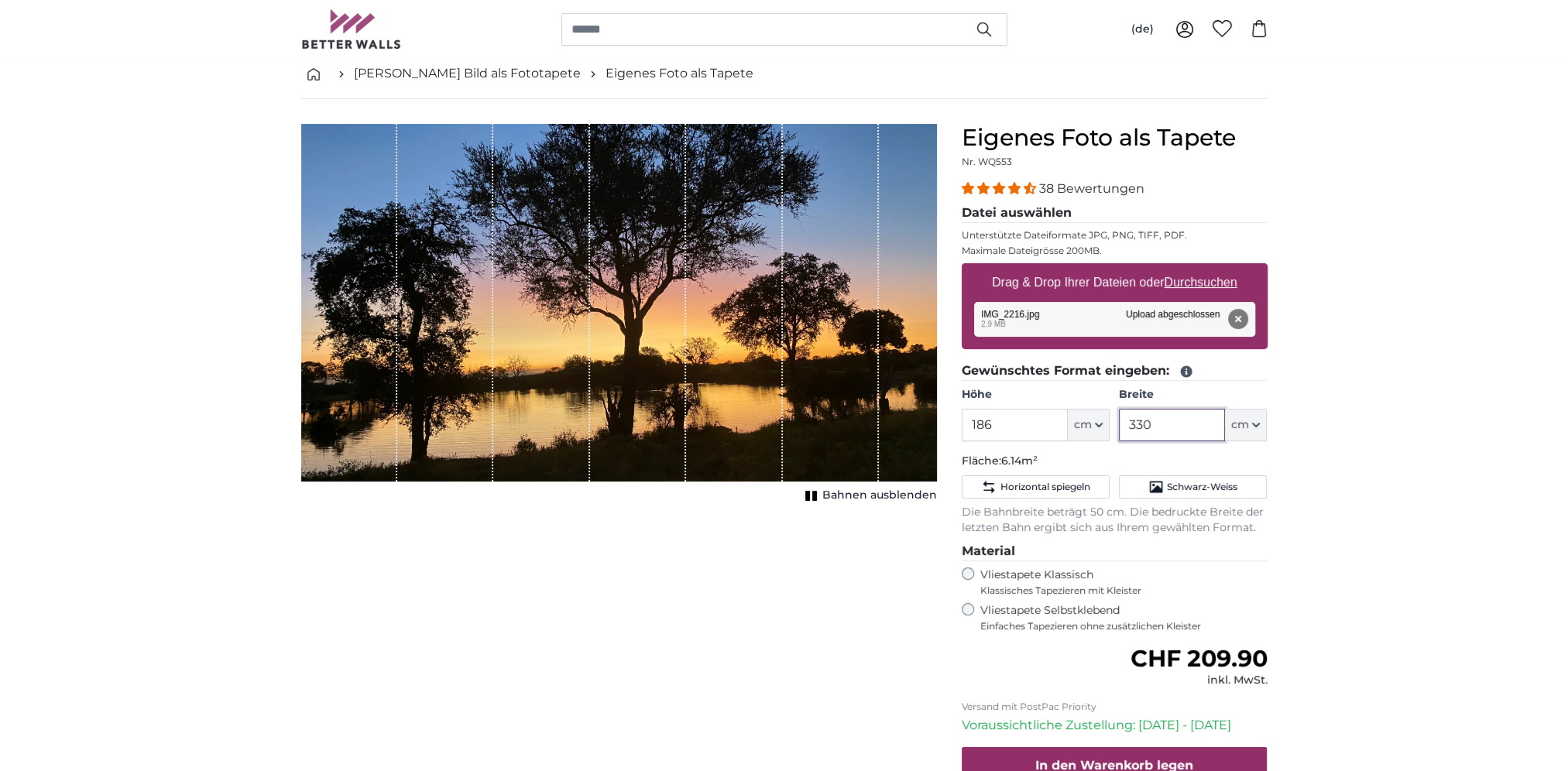
type input "330"
click at [644, 730] on div "Abbrechen Bild zuschneiden Bahnen ausblenden" at bounding box center [619, 511] width 661 height 775
